Goal: Browse casually: Explore the website without a specific task or goal

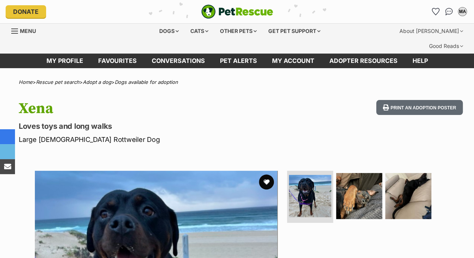
click at [267, 174] on button "favourite" at bounding box center [266, 181] width 15 height 15
